Goal: Ask a question: Seek information or help from site administrators or community

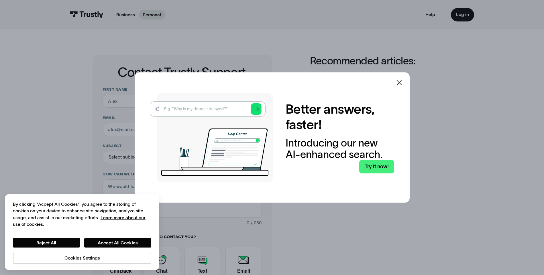
click at [402, 81] on icon at bounding box center [399, 82] width 5 height 5
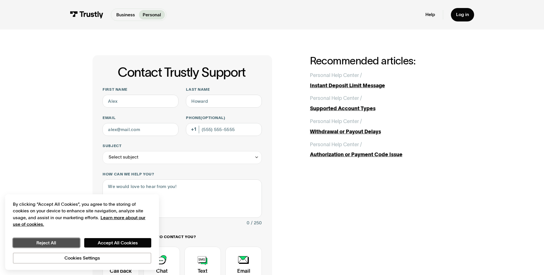
click at [59, 244] on button "Reject All" at bounding box center [46, 243] width 67 height 10
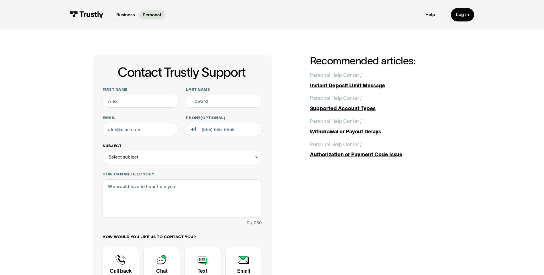
click at [143, 158] on div "Select subject" at bounding box center [182, 157] width 159 height 13
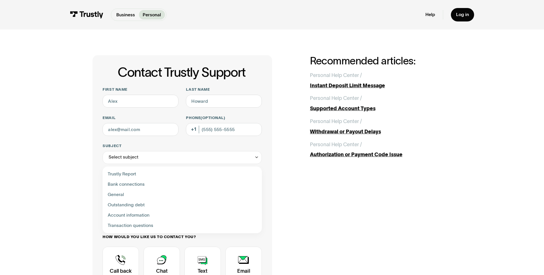
click at [72, 158] on div "Contact Trustly Support First name Last name Email Phone (Optional) Subject Sel…" at bounding box center [272, 201] width 518 height 344
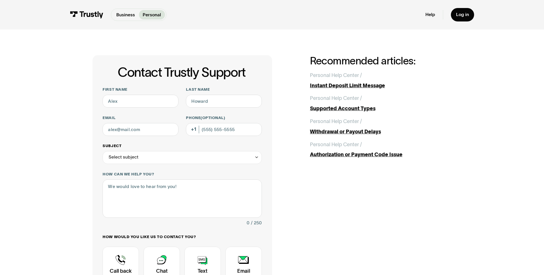
click at [145, 156] on div "Select subject" at bounding box center [182, 157] width 159 height 13
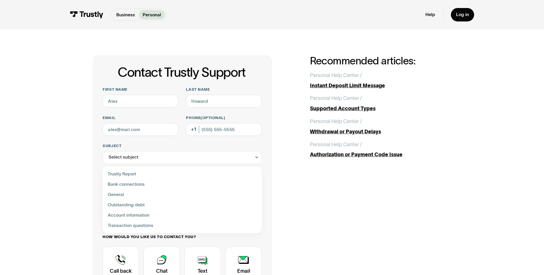
click at [75, 151] on div "Contact Trustly Support First name Last name Email Phone (Optional) Subject Sel…" at bounding box center [272, 201] width 518 height 344
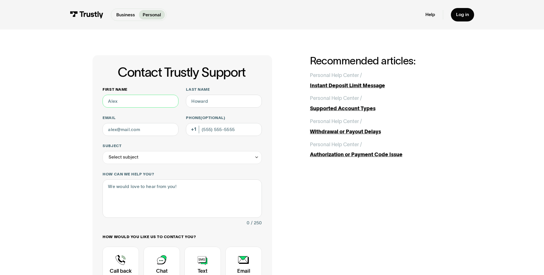
click at [125, 99] on input "First name" at bounding box center [141, 101] width 76 height 13
type input "[PERSON_NAME]"
type input "[EMAIL_ADDRESS][DOMAIN_NAME]"
click at [150, 161] on div "Select subject" at bounding box center [182, 157] width 159 height 13
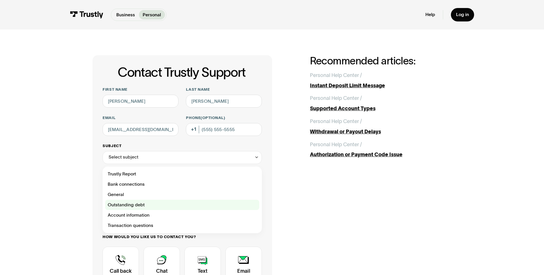
click at [144, 203] on div "Contact Trustly Support" at bounding box center [182, 205] width 154 height 10
type input "**********"
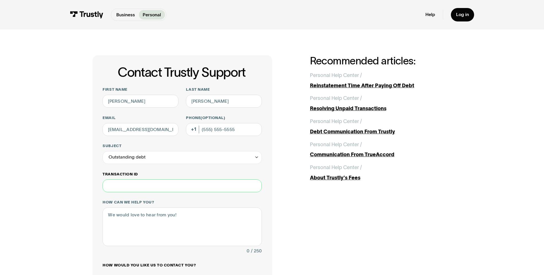
click at [127, 186] on input "Transaction ID" at bounding box center [182, 186] width 159 height 13
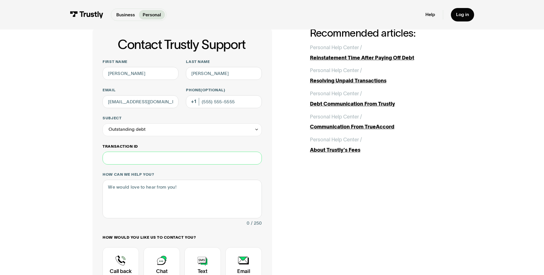
scroll to position [32, 0]
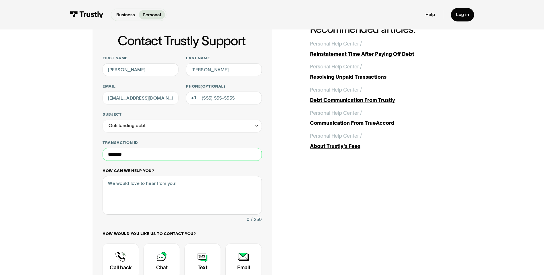
type input "********"
click at [135, 186] on textarea "How can we help you?" at bounding box center [182, 195] width 159 height 38
type textarea "Hi, I am trying to check if I have a legita"
drag, startPoint x: 129, startPoint y: 154, endPoint x: 71, endPoint y: 155, distance: 57.3
click at [103, 155] on input "********" at bounding box center [182, 154] width 159 height 13
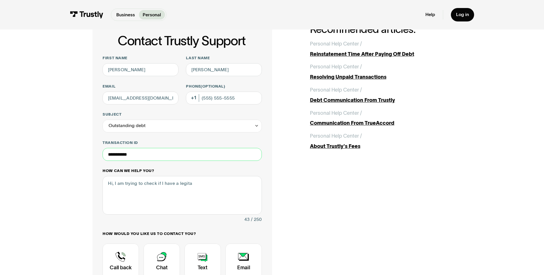
type input "**********"
drag, startPoint x: 196, startPoint y: 184, endPoint x: 193, endPoint y: 183, distance: 2.9
click at [195, 184] on textarea "Hi, I am trying to check if I have a legita" at bounding box center [182, 195] width 159 height 38
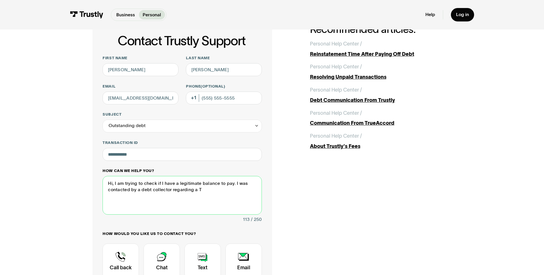
click at [169, 190] on textarea "Hi, I am trying to check if I have a legitimate balance to pay. I was contacted…" at bounding box center [182, 195] width 159 height 38
click at [170, 190] on textarea "Hi, I am trying to check if I have a legitimate balance to pay. I was contacted…" at bounding box center [182, 195] width 159 height 38
click at [215, 189] on textarea "Hi, I am trying to check if I have a legitimate balance to pay. I was contacted…" at bounding box center [182, 195] width 159 height 38
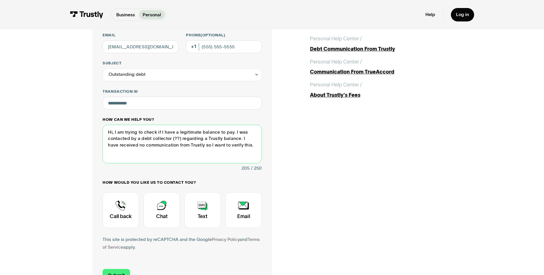
scroll to position [95, 0]
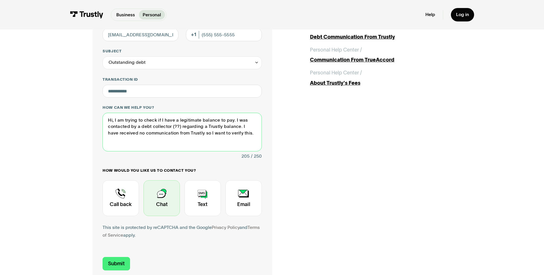
type textarea "Hi, I am trying to check if I have a legitimate balance to pay. I was contacted…"
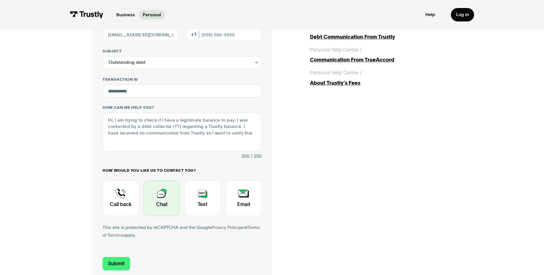
click at [165, 191] on div "Contact Trustly Support" at bounding box center [161, 198] width 36 height 36
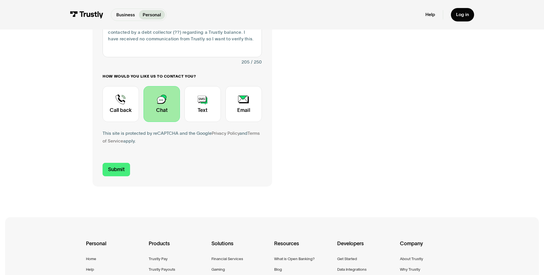
scroll to position [190, 0]
click at [116, 167] on input "Submit" at bounding box center [116, 168] width 27 height 13
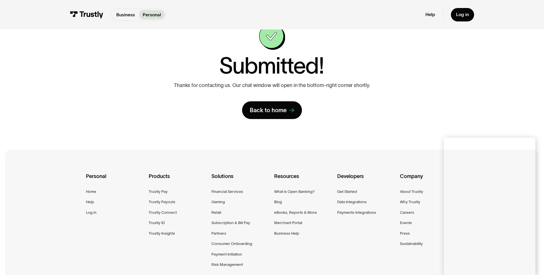
scroll to position [0, 0]
